Goal: Task Accomplishment & Management: Manage account settings

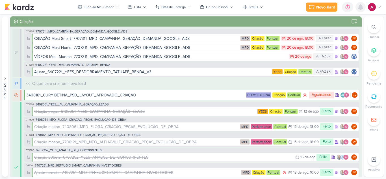
click at [358, 9] on icon at bounding box center [360, 7] width 5 height 5
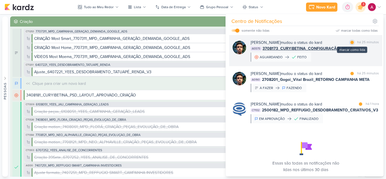
click at [351, 43] on div at bounding box center [351, 42] width 3 height 3
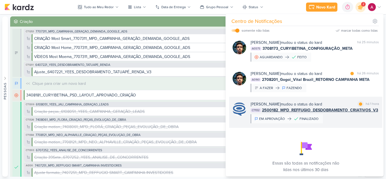
click at [345, 117] on div "[PERSON_NAME] mudou o status do kard marcar como lida há 1 hora CT1132 2500182_…" at bounding box center [315, 112] width 128 height 22
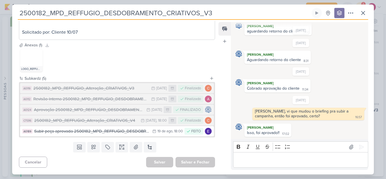
scroll to position [178, 0]
click at [366, 14] on icon at bounding box center [363, 13] width 7 height 7
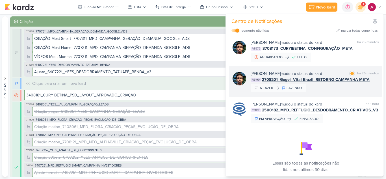
click at [338, 73] on div "[PERSON_NAME] mudou o status do kard marcar como lida há 26 minutos" at bounding box center [315, 74] width 128 height 6
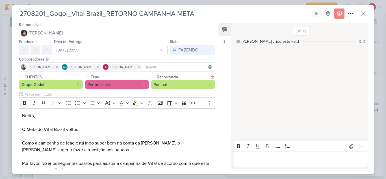
scroll to position [0, 0]
click at [365, 13] on icon at bounding box center [363, 13] width 7 height 7
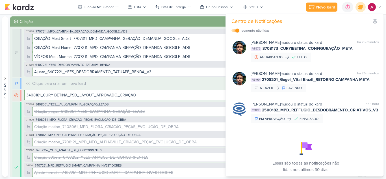
click at [364, 11] on div at bounding box center [360, 7] width 14 height 14
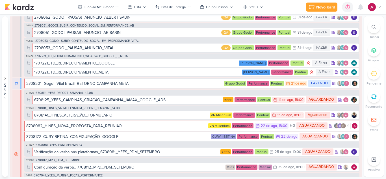
scroll to position [480, 0]
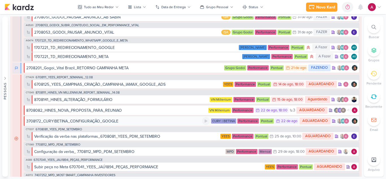
click at [105, 122] on div "3708172_CURY|BETINA_CONFIGURAÇÃO_GOOGLE" at bounding box center [72, 121] width 92 height 6
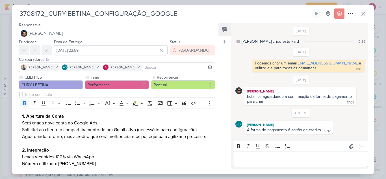
click at [276, 159] on p "Editor editing area: main" at bounding box center [300, 159] width 129 height 7
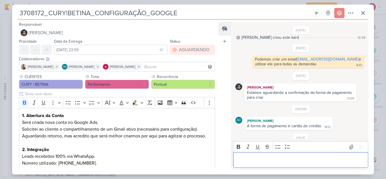
scroll to position [24, 0]
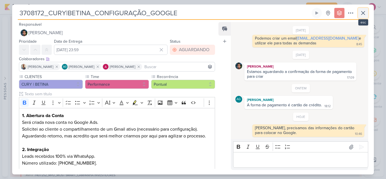
click at [362, 13] on icon at bounding box center [363, 13] width 7 height 7
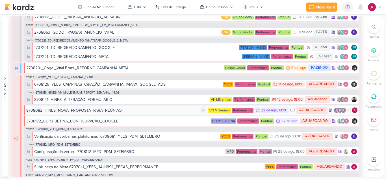
click at [133, 109] on div "8708082_HINES_NOVA_PROPOSTA_PARA_REUNIAO" at bounding box center [112, 110] width 173 height 6
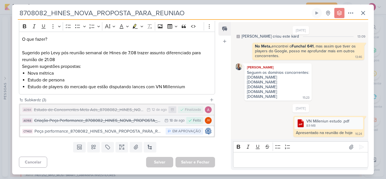
scroll to position [0, 0]
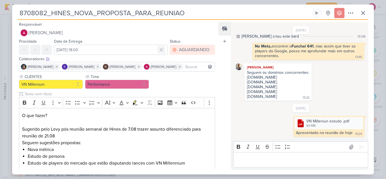
click at [160, 50] on icon at bounding box center [161, 49] width 3 height 3
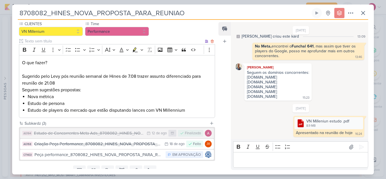
scroll to position [76, 0]
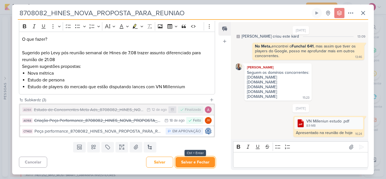
click at [185, 162] on button "Salvar e Fechar" at bounding box center [195, 162] width 40 height 10
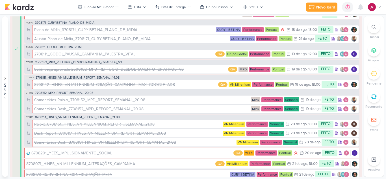
scroll to position [734, 0]
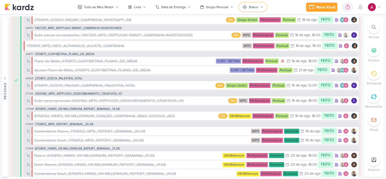
click at [261, 10] on button "Status" at bounding box center [253, 7] width 28 height 9
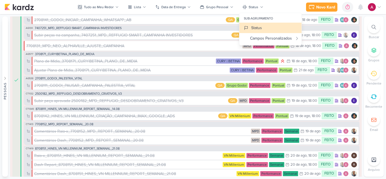
click at [285, 4] on div "Novo Kard Ctrl + k 0h0m Sessão desligada... Hoje 0h0m Semana 0h0m Mês 0h0m" at bounding box center [193, 7] width 377 height 14
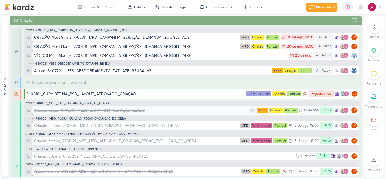
scroll to position [0, 0]
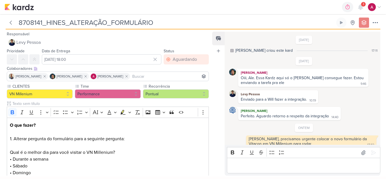
scroll to position [5, 0]
